Goal: Task Accomplishment & Management: Manage account settings

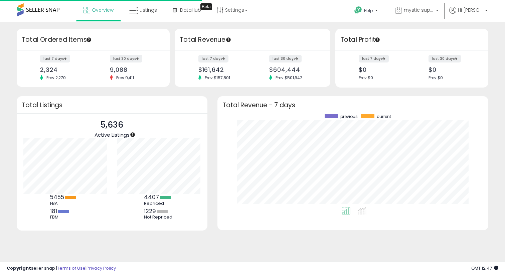
scroll to position [93, 257]
click at [150, 11] on span "Listings" at bounding box center [148, 10] width 17 height 7
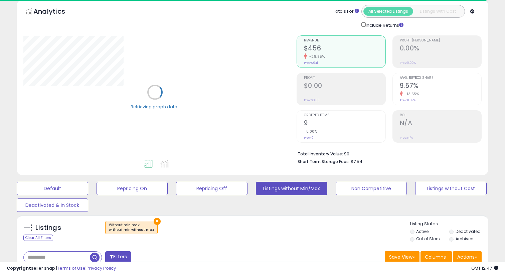
scroll to position [176, 0]
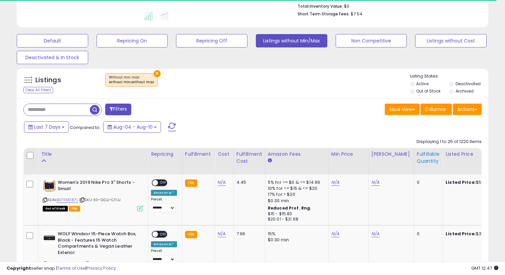
click at [417, 154] on div "Fulfillable Quantity" at bounding box center [428, 158] width 23 height 14
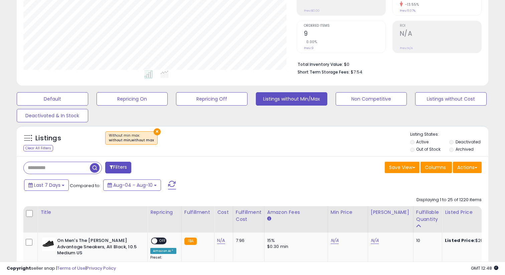
scroll to position [177, 0]
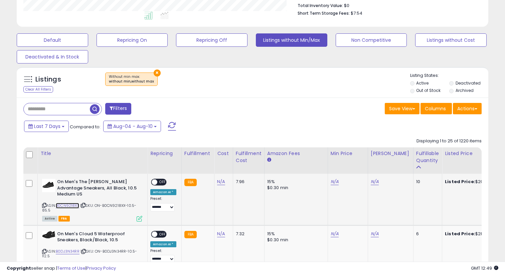
click at [75, 203] on link "B0CN9218XX" at bounding box center [67, 206] width 23 height 6
click at [328, 181] on td "N/A" at bounding box center [348, 199] width 40 height 51
click at [331, 181] on link "N/A" at bounding box center [335, 181] width 8 height 7
type input "***"
click button "submit" at bounding box center [352, 165] width 11 height 10
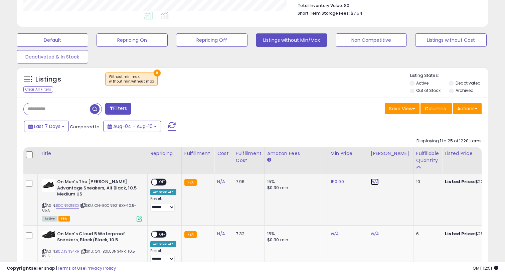
click at [373, 184] on link "N/A" at bounding box center [375, 181] width 8 height 7
type input "***"
click button "submit" at bounding box center [392, 165] width 11 height 10
click at [161, 180] on span "OFF" at bounding box center [162, 182] width 11 height 6
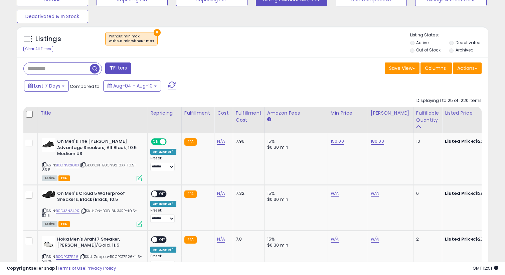
scroll to position [262, 0]
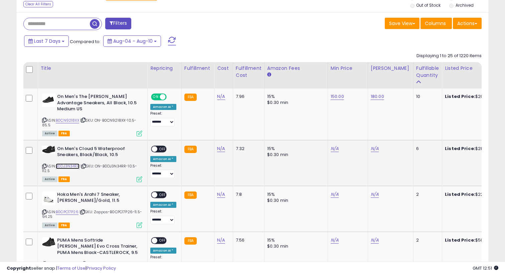
click at [68, 163] on link "B0DJ3N34RR" at bounding box center [68, 166] width 24 height 6
click at [371, 145] on link "N/A" at bounding box center [375, 148] width 8 height 7
type input "***"
click button "submit" at bounding box center [392, 126] width 11 height 10
click at [372, 100] on link "220.00" at bounding box center [377, 96] width 13 height 7
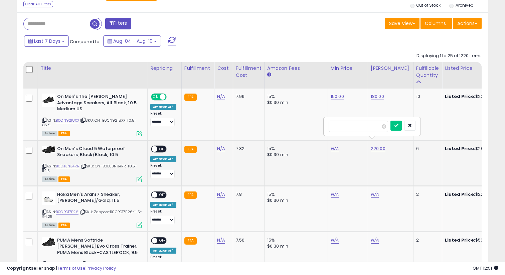
type input "**"
click button "submit" at bounding box center [395, 126] width 11 height 10
click at [331, 145] on link "N/A" at bounding box center [335, 148] width 8 height 7
type input "*****"
click button "submit" at bounding box center [352, 126] width 11 height 10
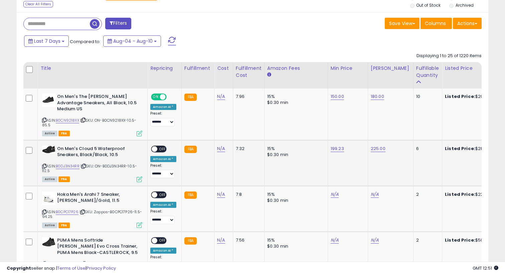
click at [163, 146] on span "OFF" at bounding box center [162, 149] width 11 height 6
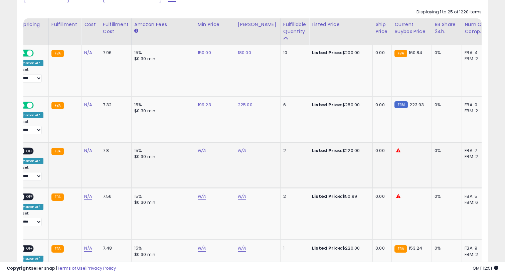
scroll to position [0, 0]
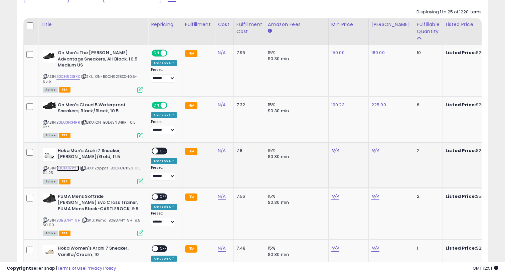
click at [77, 165] on link "B0CPC17P26" at bounding box center [67, 168] width 23 height 6
click at [332, 147] on link "N/A" at bounding box center [335, 150] width 8 height 7
type input "***"
click button "submit" at bounding box center [353, 128] width 11 height 10
click at [374, 147] on link "N/A" at bounding box center [375, 150] width 8 height 7
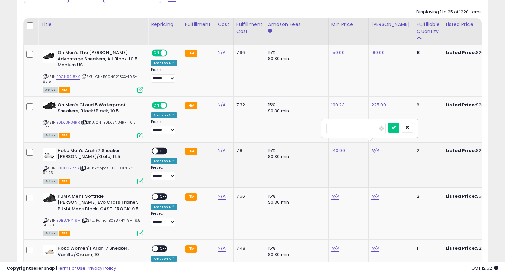
type input "***"
click button "submit" at bounding box center [393, 128] width 11 height 10
click at [165, 148] on span "OFF" at bounding box center [163, 151] width 11 height 6
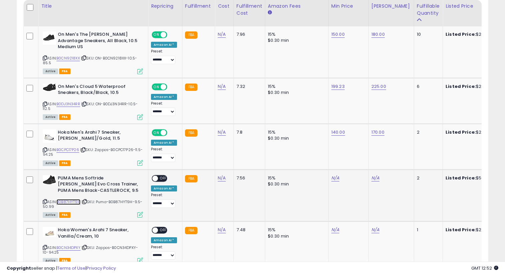
click at [72, 199] on link "B0B87HYT9H" at bounding box center [68, 202] width 24 height 6
click at [332, 175] on link "N/A" at bounding box center [335, 178] width 8 height 7
click button "submit" at bounding box center [353, 155] width 11 height 10
click at [372, 175] on link "N/A" at bounding box center [375, 178] width 8 height 7
type input "**"
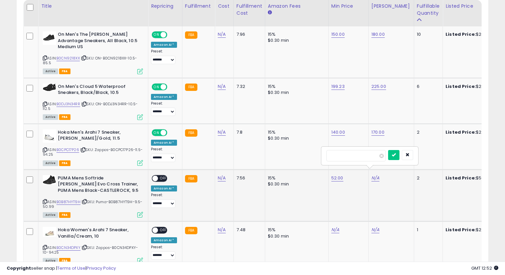
click button "submit" at bounding box center [393, 155] width 11 height 10
click at [153, 175] on span at bounding box center [155, 178] width 6 height 6
